Goal: Task Accomplishment & Management: Complete application form

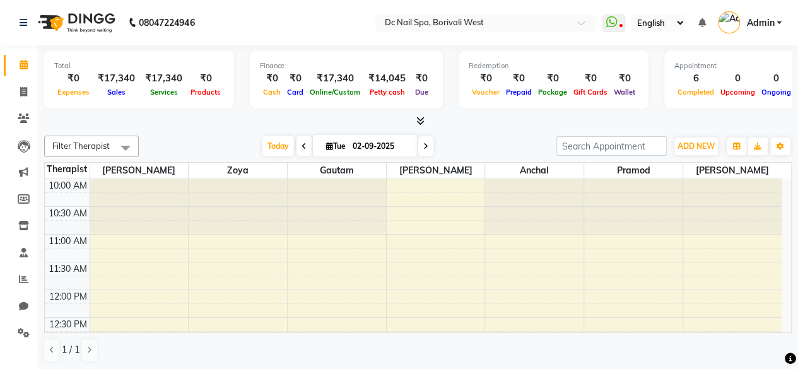
scroll to position [493, 0]
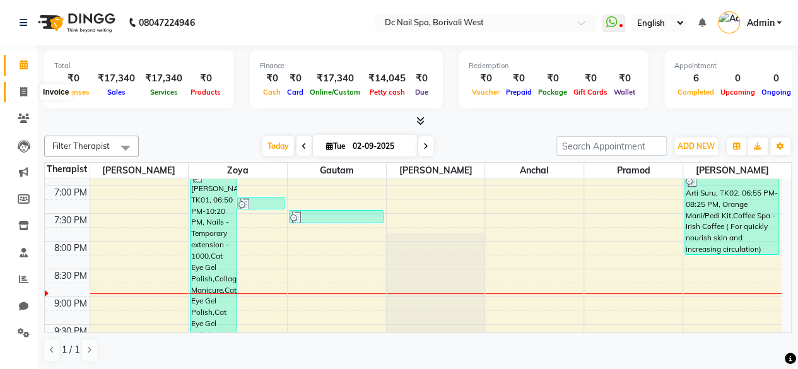
click at [24, 89] on icon at bounding box center [23, 91] width 7 height 9
select select "8056"
select select "service"
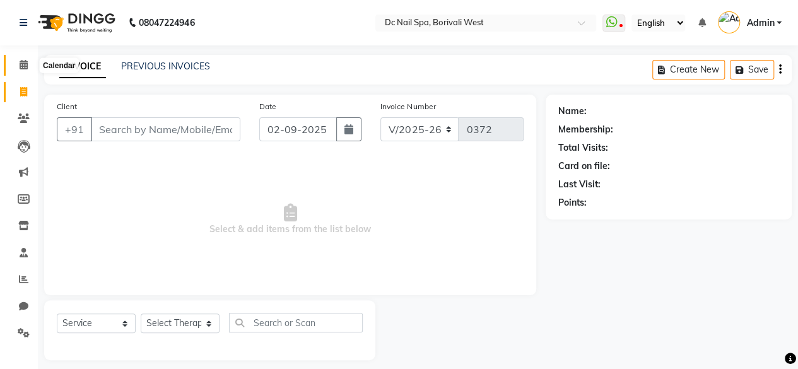
click at [23, 60] on icon at bounding box center [24, 64] width 8 height 9
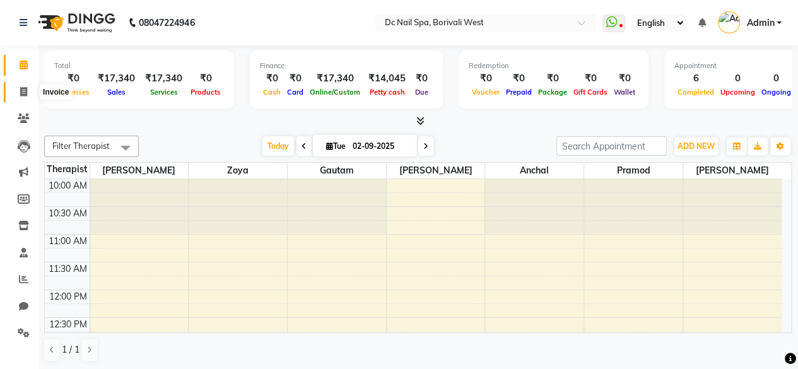
click at [17, 92] on span at bounding box center [24, 92] width 22 height 15
select select "service"
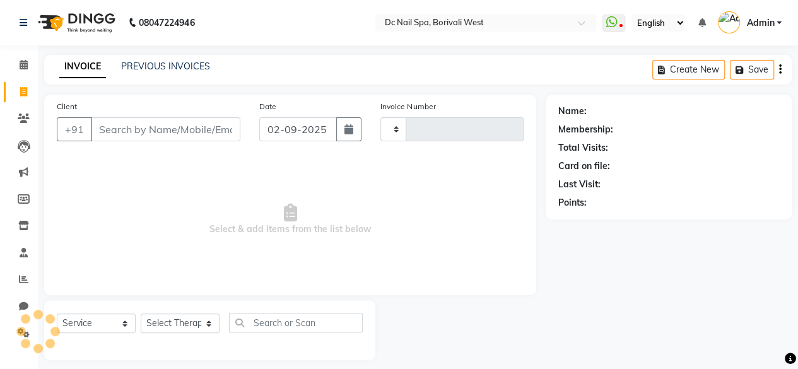
type input "0372"
select select "8056"
click at [26, 67] on icon at bounding box center [24, 64] width 8 height 9
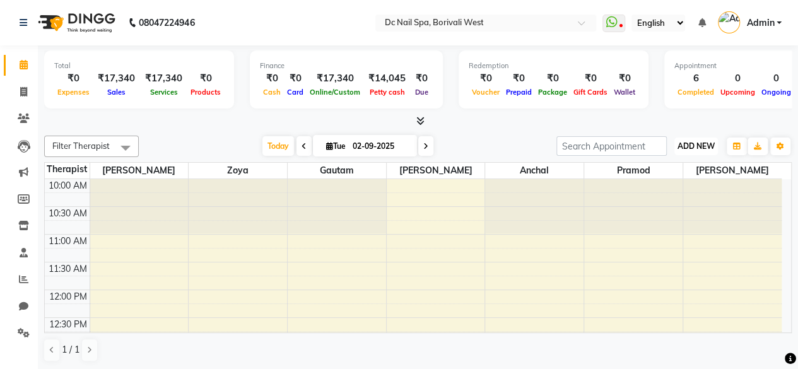
click at [697, 147] on span "ADD NEW" at bounding box center [695, 145] width 37 height 9
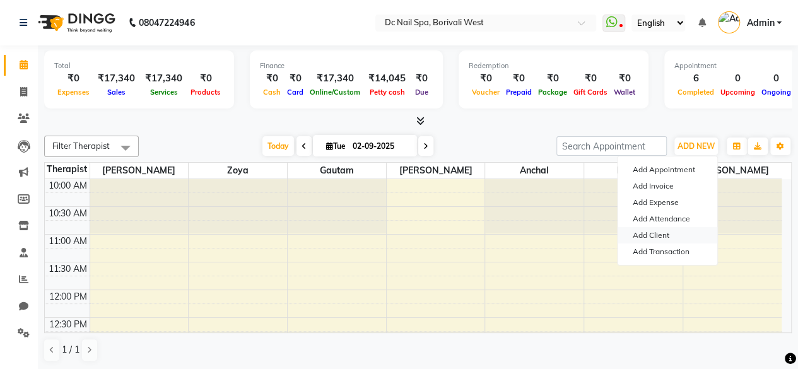
click at [653, 236] on link "Add Client" at bounding box center [667, 235] width 100 height 16
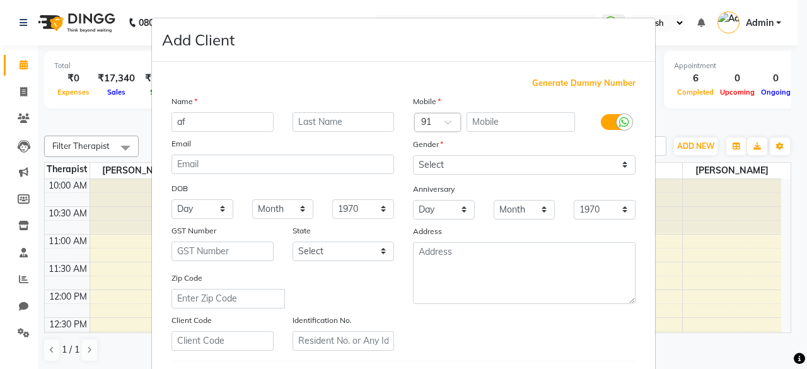
type input "a"
type input "Afrin"
click at [336, 125] on input "text" at bounding box center [344, 122] width 102 height 20
type input "[DEMOGRAPHIC_DATA]"
click at [498, 124] on input "text" at bounding box center [521, 122] width 109 height 20
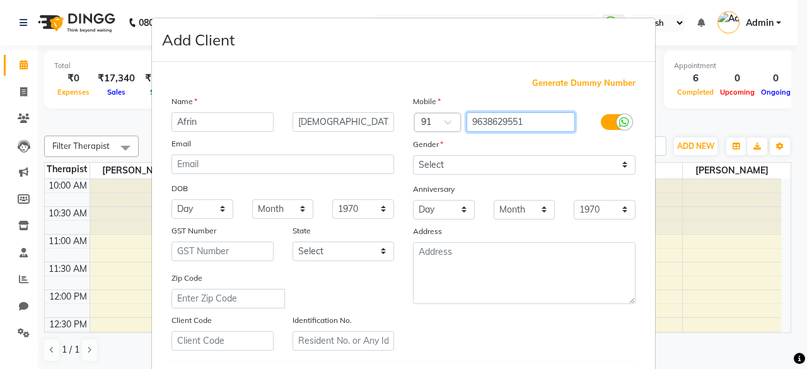
type input "9638629551"
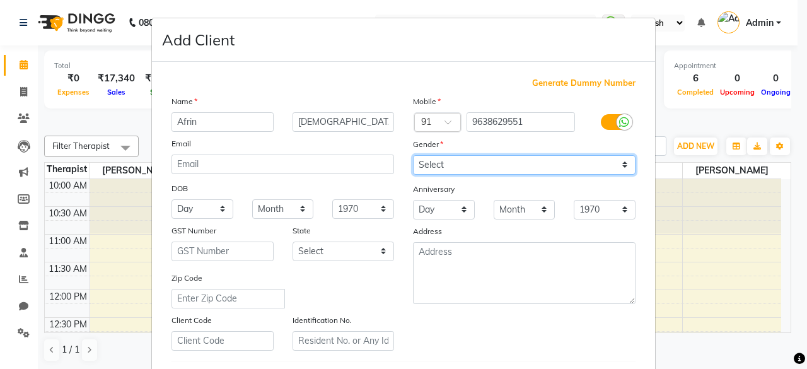
click at [443, 162] on select "Select [DEMOGRAPHIC_DATA] [DEMOGRAPHIC_DATA] Other Prefer Not To Say" at bounding box center [524, 165] width 223 height 20
select select "[DEMOGRAPHIC_DATA]"
click at [413, 155] on select "Select [DEMOGRAPHIC_DATA] [DEMOGRAPHIC_DATA] Other Prefer Not To Say" at bounding box center [524, 165] width 223 height 20
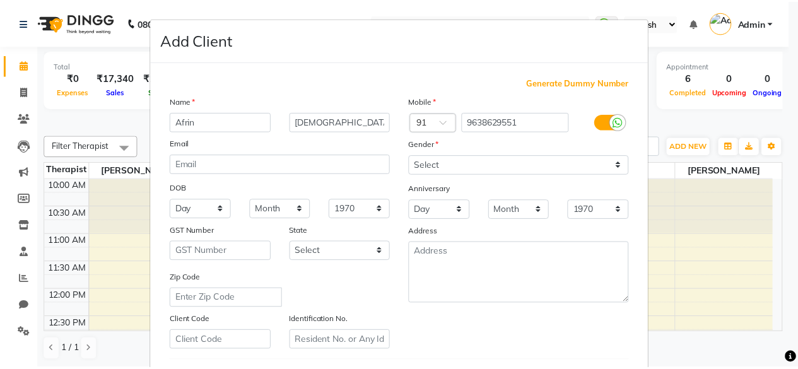
scroll to position [211, 0]
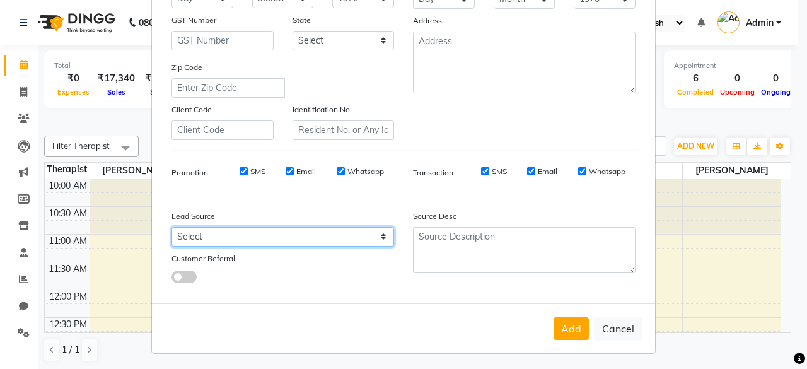
click at [255, 229] on select "Select Walk-in Referral Internet Friend Word of Mouth Advertisement Facebook Ju…" at bounding box center [283, 237] width 223 height 20
select select "53533"
click at [172, 227] on select "Select Walk-in Referral Internet Friend Word of Mouth Advertisement Facebook Ju…" at bounding box center [283, 237] width 223 height 20
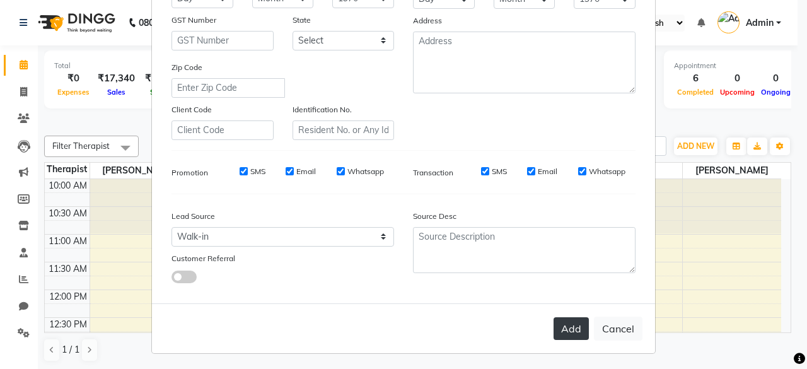
click at [566, 324] on button "Add" at bounding box center [571, 328] width 35 height 23
select select
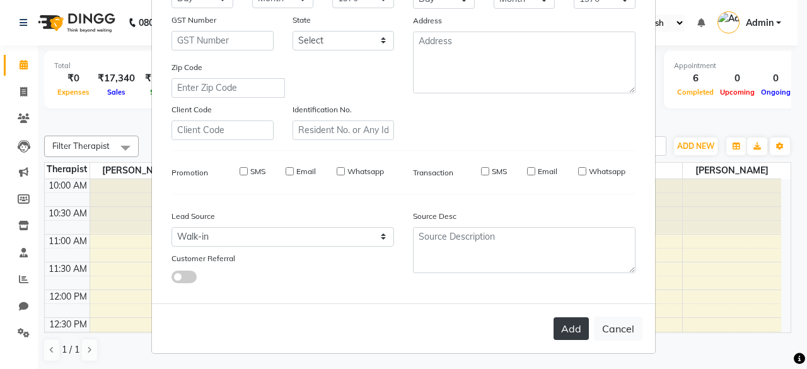
select select
checkbox input "false"
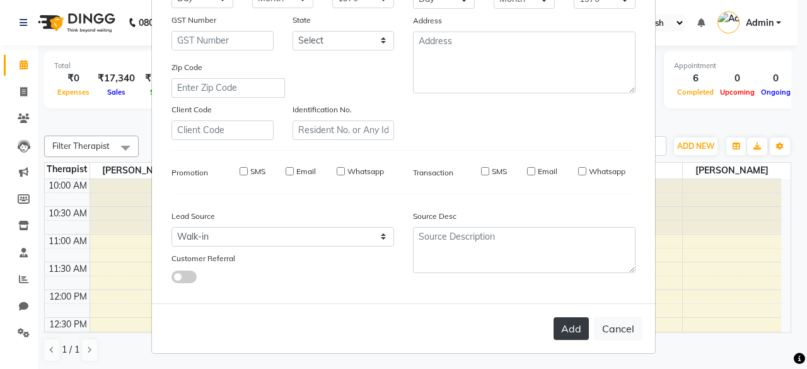
checkbox input "false"
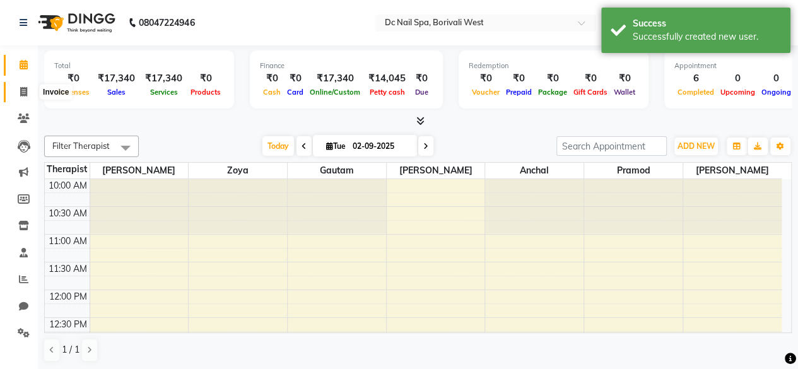
click at [21, 88] on icon at bounding box center [23, 91] width 7 height 9
select select "service"
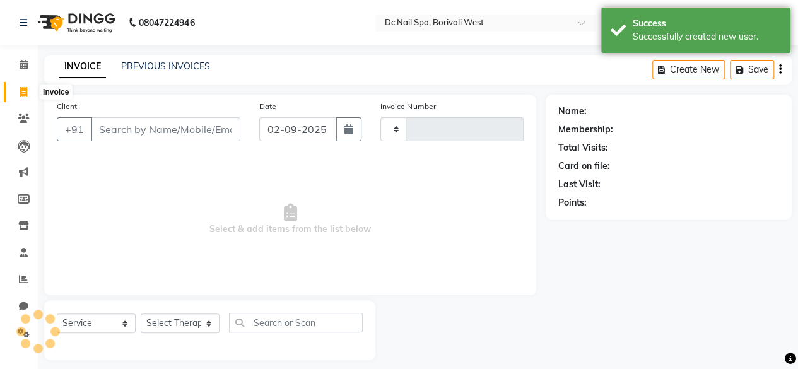
type input "0372"
select select "8056"
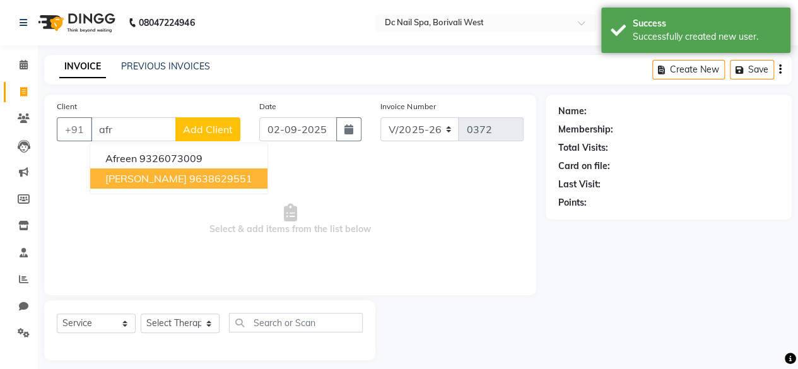
click at [166, 184] on button "[PERSON_NAME] 9638629551" at bounding box center [178, 178] width 177 height 20
type input "9638629551"
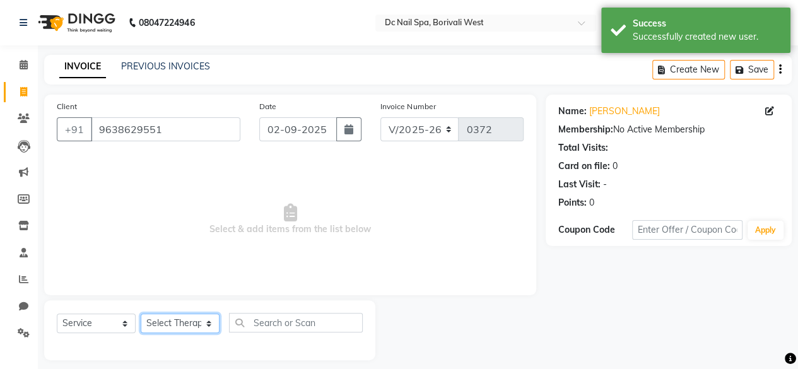
click at [186, 325] on select "Select Therapist [PERSON_NAME] [PERSON_NAME] [PERSON_NAME] [PERSON_NAME] Staff …" at bounding box center [180, 323] width 79 height 20
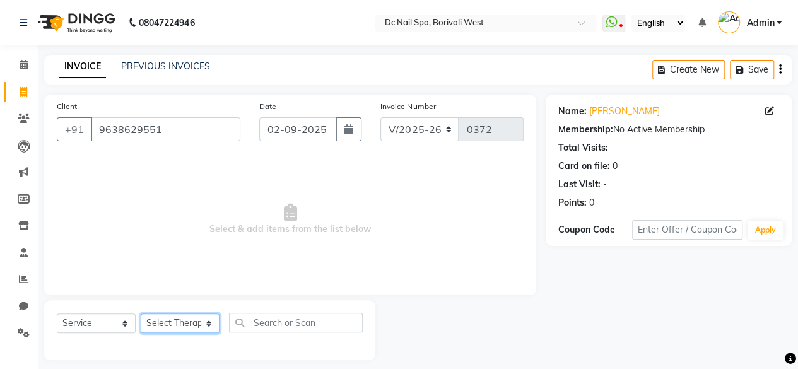
select select "86081"
click at [141, 313] on select "Select Therapist [PERSON_NAME] [PERSON_NAME] [PERSON_NAME] [PERSON_NAME] Staff …" at bounding box center [180, 323] width 79 height 20
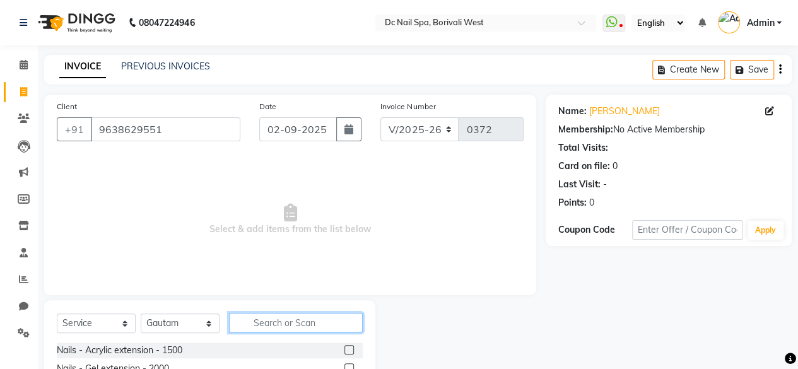
click at [275, 329] on input "text" at bounding box center [296, 323] width 134 height 20
type input "acr"
click at [351, 346] on label at bounding box center [348, 349] width 9 height 9
click at [351, 346] on input "checkbox" at bounding box center [348, 350] width 8 height 8
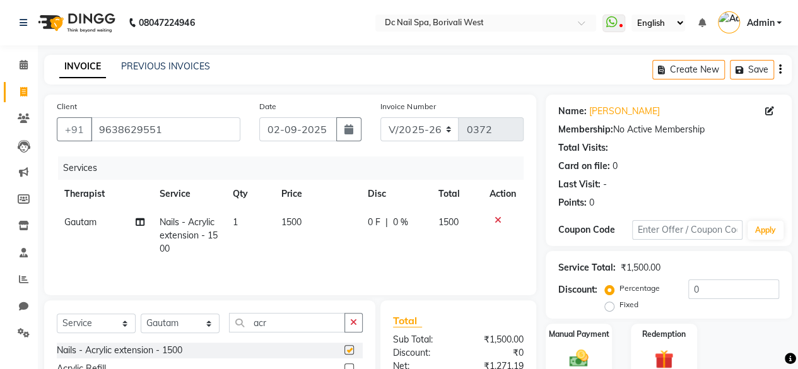
checkbox input "false"
click at [299, 223] on span "1500" at bounding box center [291, 221] width 20 height 11
select select "86081"
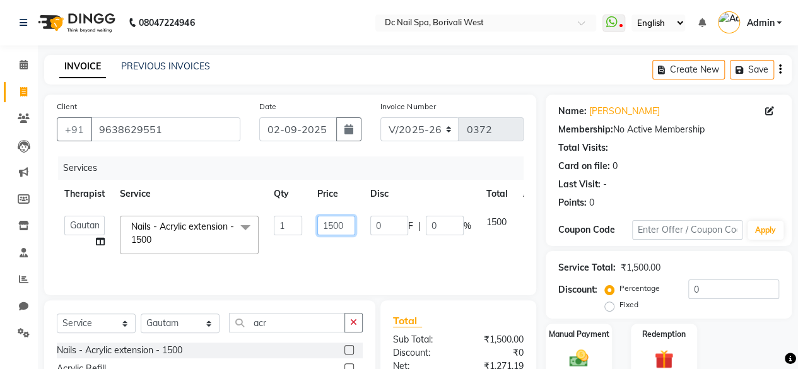
click at [346, 221] on input "1500" at bounding box center [336, 226] width 38 height 20
type input "1"
type input "2000"
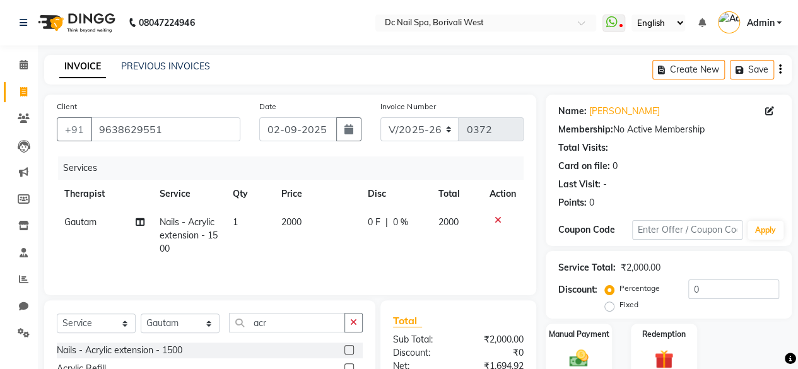
click at [404, 216] on span "0 %" at bounding box center [399, 222] width 15 height 13
select select "86081"
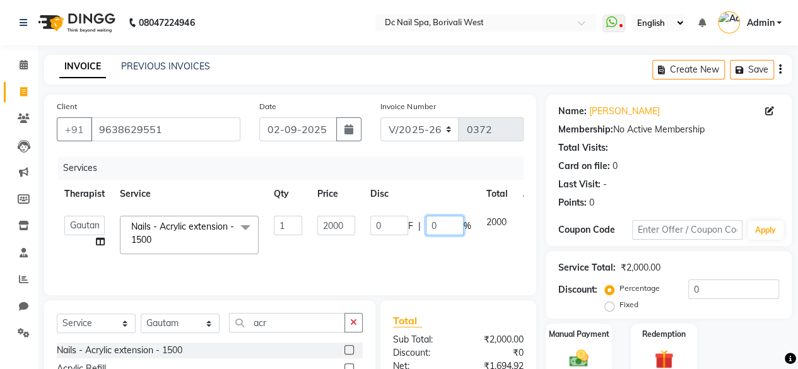
click at [445, 219] on input "0" at bounding box center [445, 226] width 38 height 20
type input "40"
click at [385, 262] on div "Services Therapist Service Qty Price Disc Total Action [PERSON_NAME] [PERSON_NA…" at bounding box center [290, 219] width 467 height 126
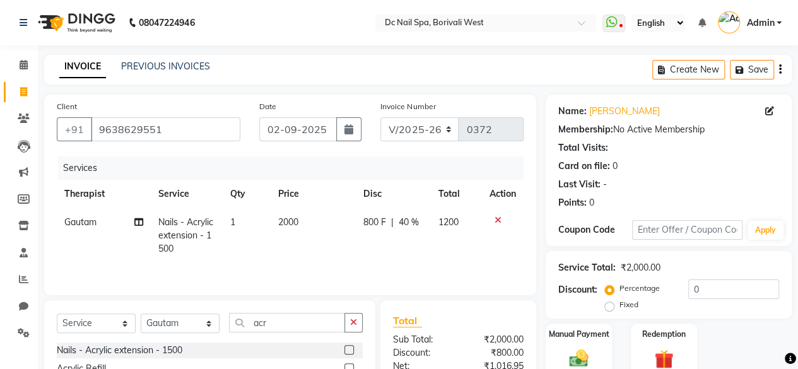
scroll to position [135, 0]
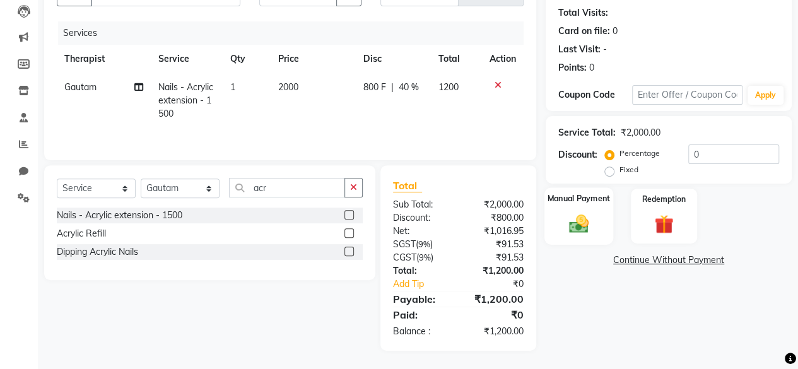
click at [580, 202] on label "Manual Payment" at bounding box center [578, 198] width 63 height 12
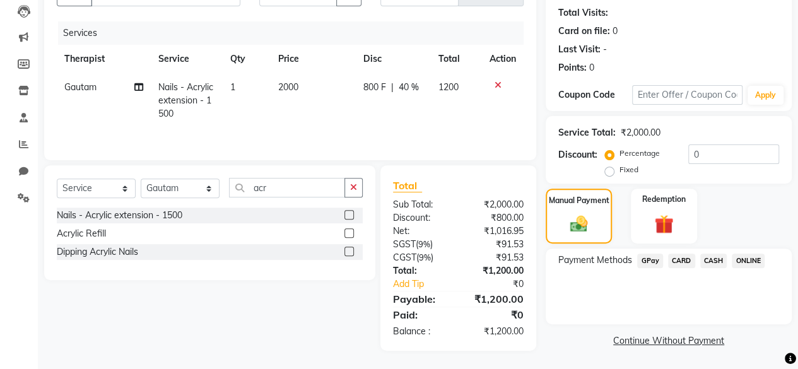
click at [644, 262] on span "GPay" at bounding box center [650, 261] width 26 height 15
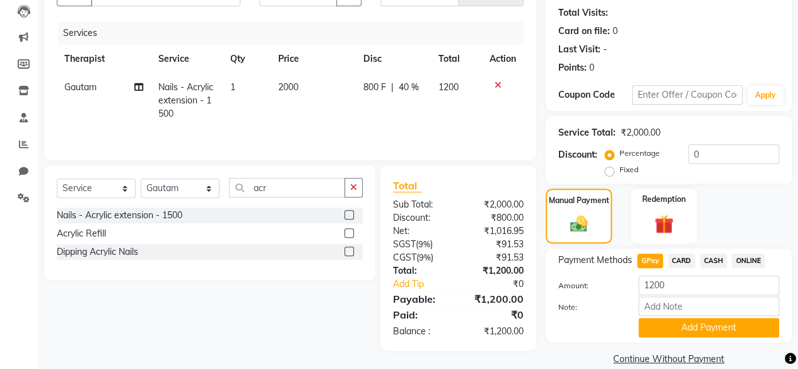
click at [683, 338] on div "Payment Methods GPay CARD CASH ONLINE Amount: 1200 Note: Add Payment" at bounding box center [668, 295] width 246 height 94
click at [682, 324] on button "Add Payment" at bounding box center [708, 328] width 141 height 20
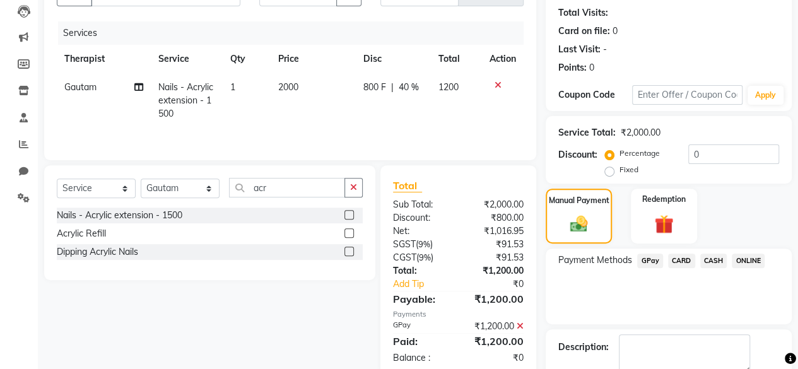
scroll to position [204, 0]
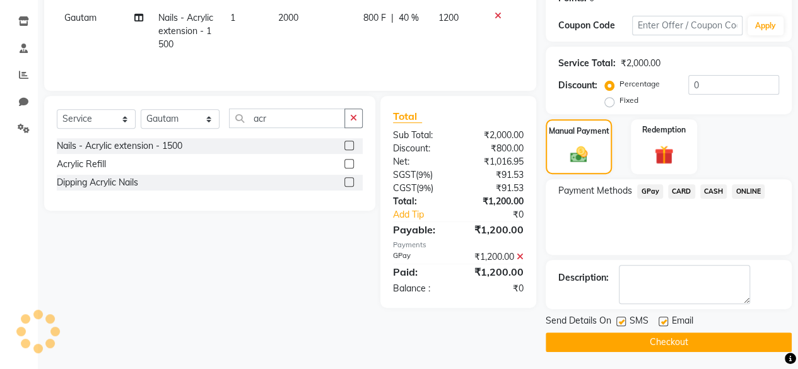
click at [658, 341] on button "Checkout" at bounding box center [668, 342] width 246 height 20
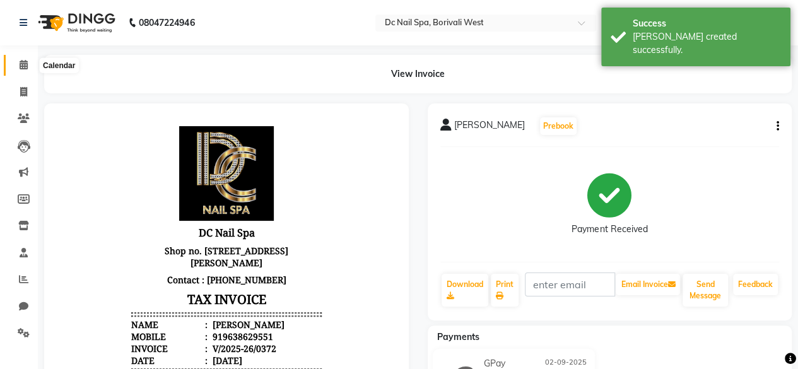
click at [23, 66] on icon at bounding box center [24, 64] width 8 height 9
